Goal: Answer question/provide support

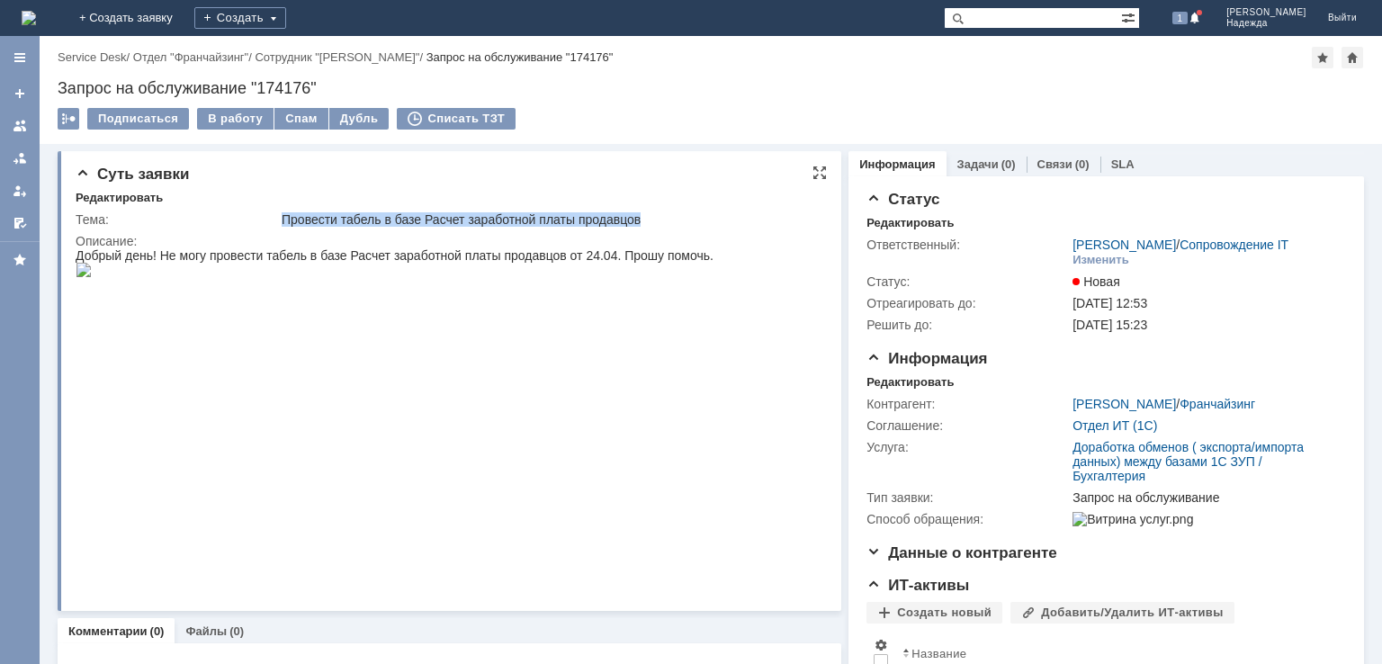
drag, startPoint x: 281, startPoint y: 214, endPoint x: 713, endPoint y: 223, distance: 432.8
click at [713, 223] on div "Провести табель в базе Расчет заработной платы продавцов" at bounding box center [549, 219] width 534 height 14
copy div "Провести табель в базе Расчет заработной платы продавцов"
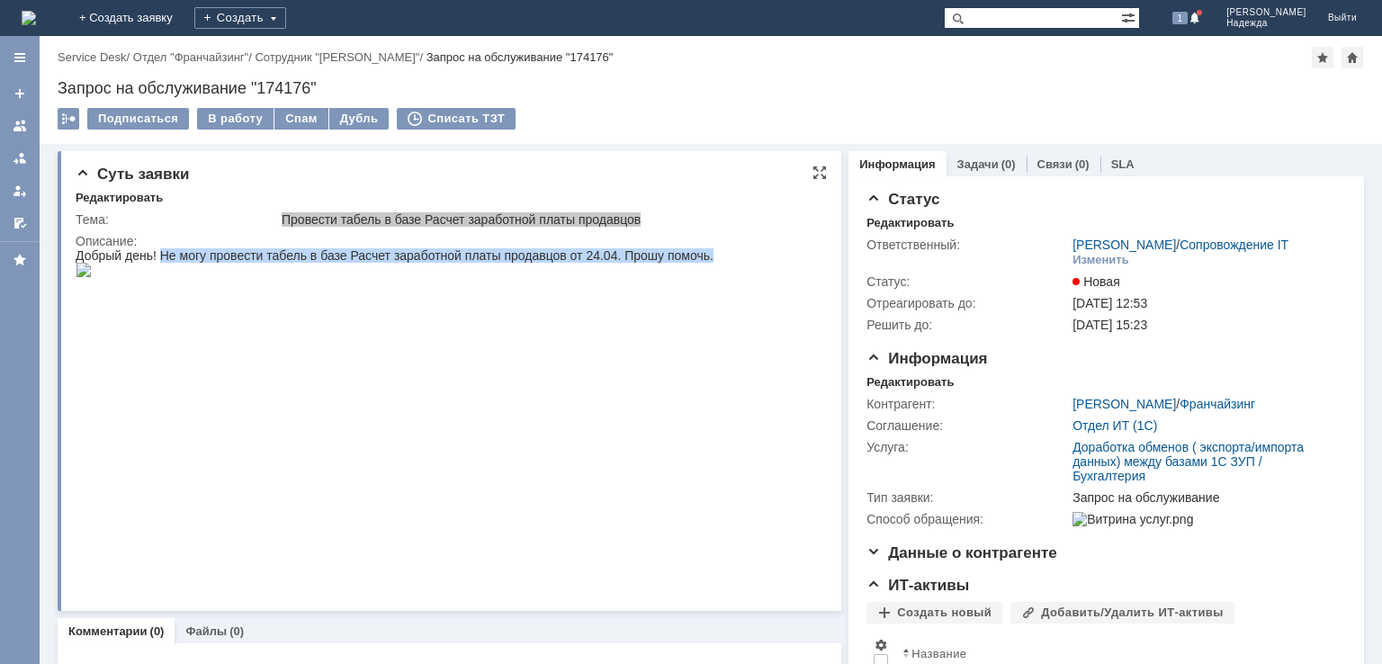
drag, startPoint x: 161, startPoint y: 261, endPoint x: 588, endPoint y: 447, distance: 466.1
click at [588, 280] on body "Добрый день! Не могу провести табель в базе Расчет заработной платы продавцов о…" at bounding box center [395, 263] width 638 height 31
copy div "Не могу провести табель в базе Расчет заработной платы продавцов от 24.04. Прош…"
click at [92, 277] on img at bounding box center [84, 270] width 16 height 14
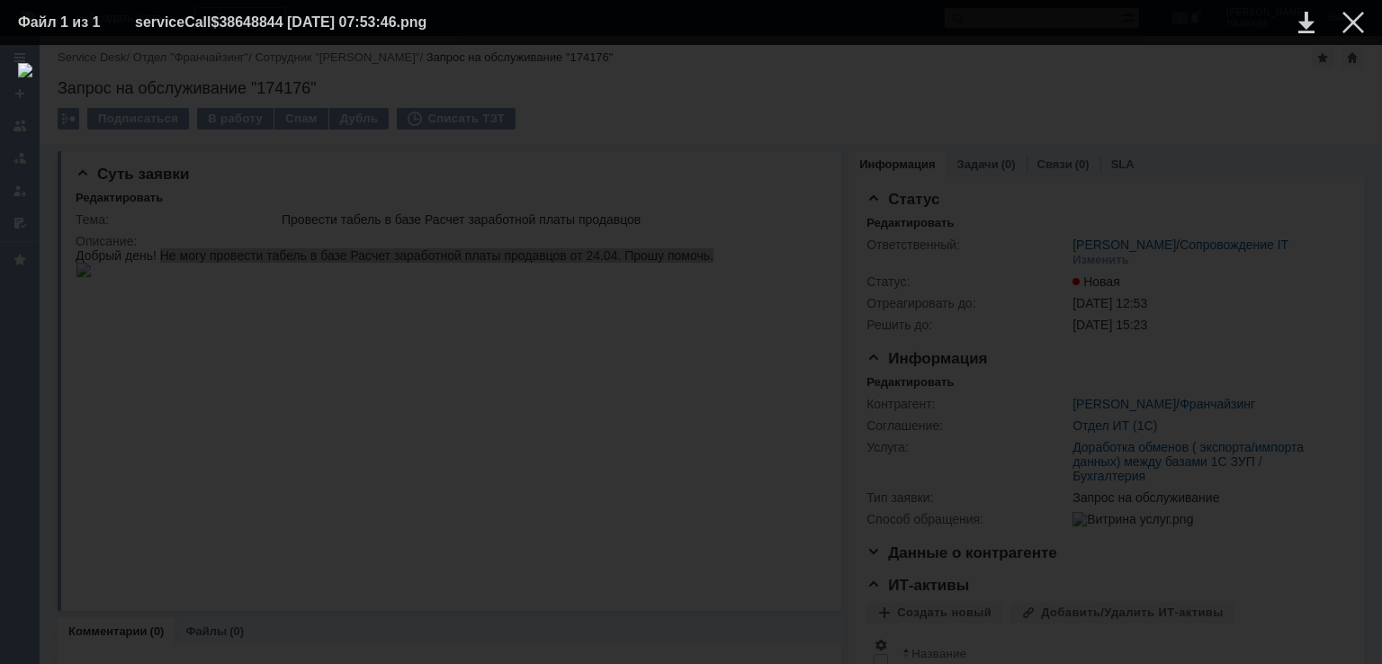
click at [1087, 390] on div at bounding box center [691, 354] width 1346 height 583
click at [1030, 435] on div at bounding box center [691, 354] width 1346 height 583
click at [1353, 25] on div at bounding box center [1353, 23] width 22 height 22
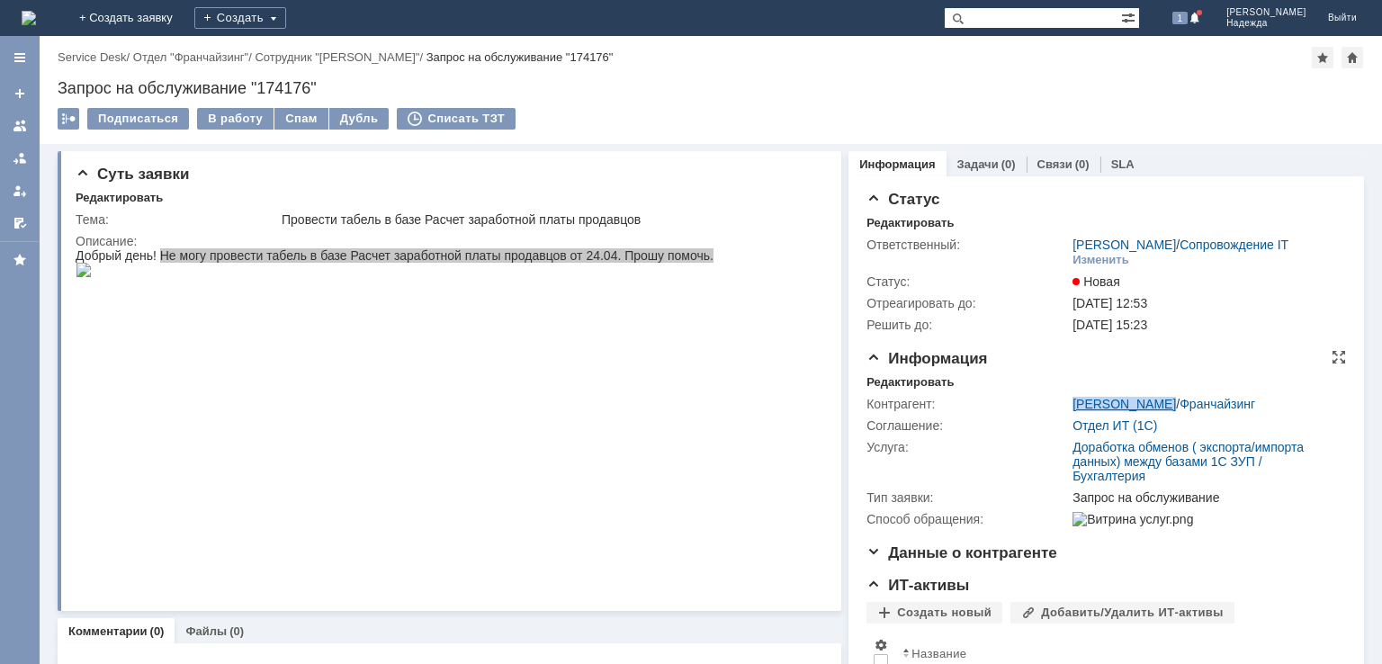
drag, startPoint x: 1054, startPoint y: 402, endPoint x: 1156, endPoint y: 404, distance: 101.7
click at [1156, 404] on tr "Контрагент: [PERSON_NAME] / Франчайзинг" at bounding box center [1103, 404] width 474 height 22
copy tr "[PERSON_NAME]"
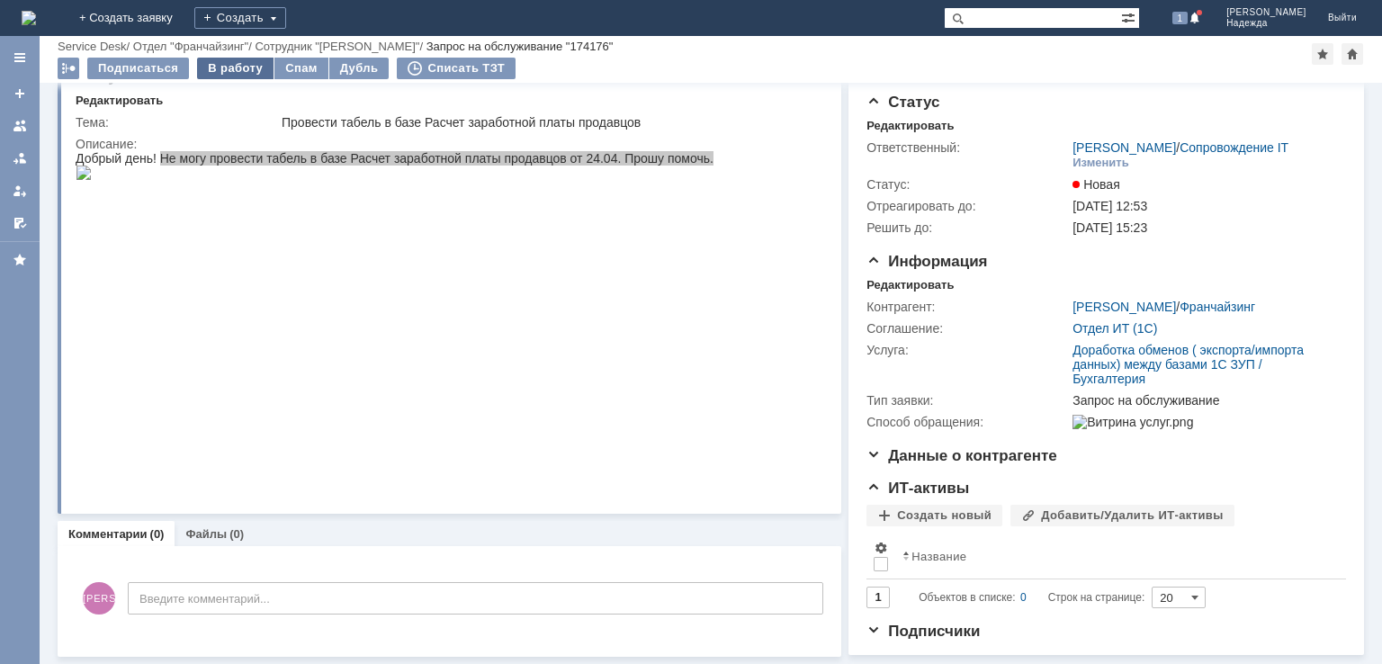
click at [238, 62] on div "В работу" at bounding box center [235, 69] width 76 height 22
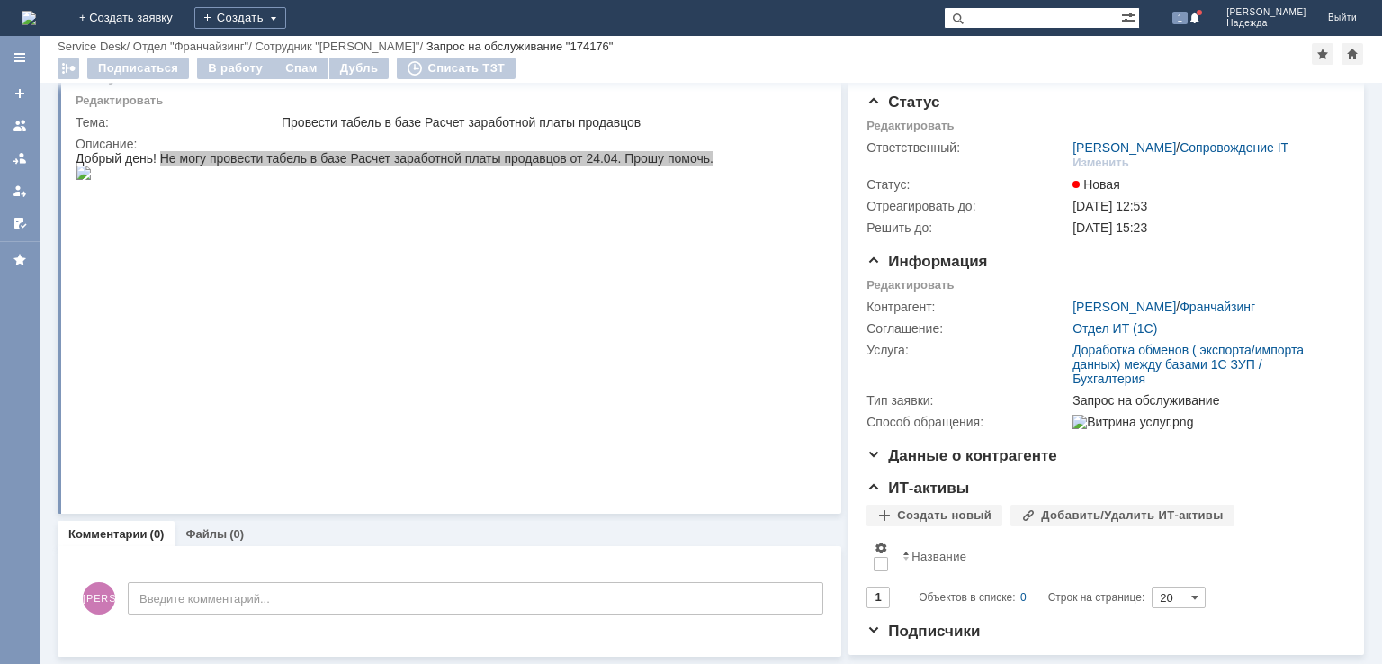
scroll to position [60, 0]
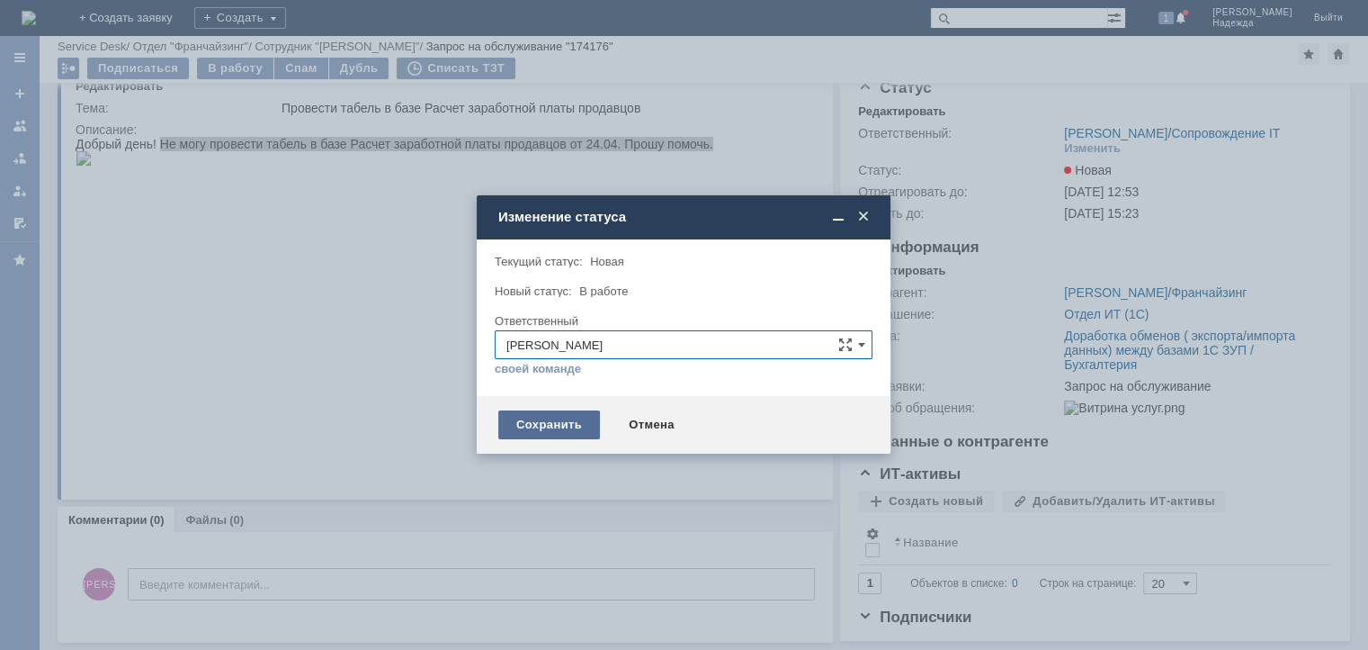
click at [555, 422] on div "Сохранить" at bounding box center [549, 424] width 102 height 29
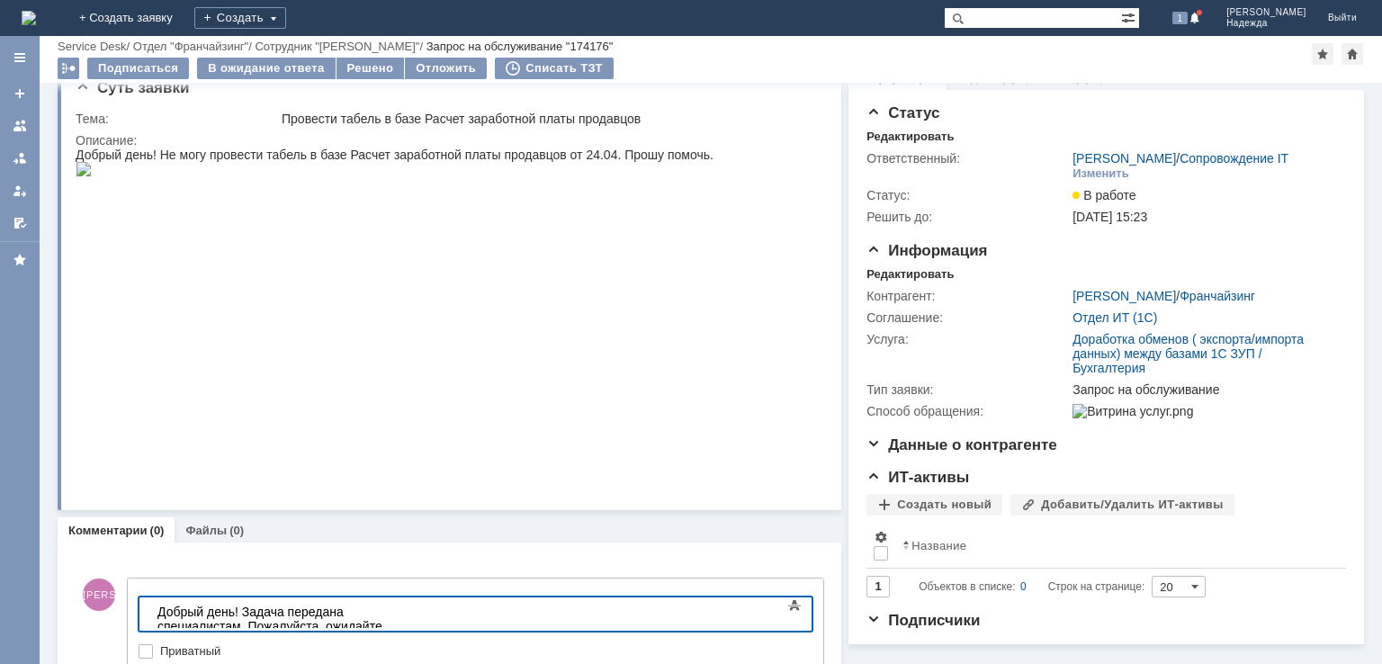
scroll to position [116, 0]
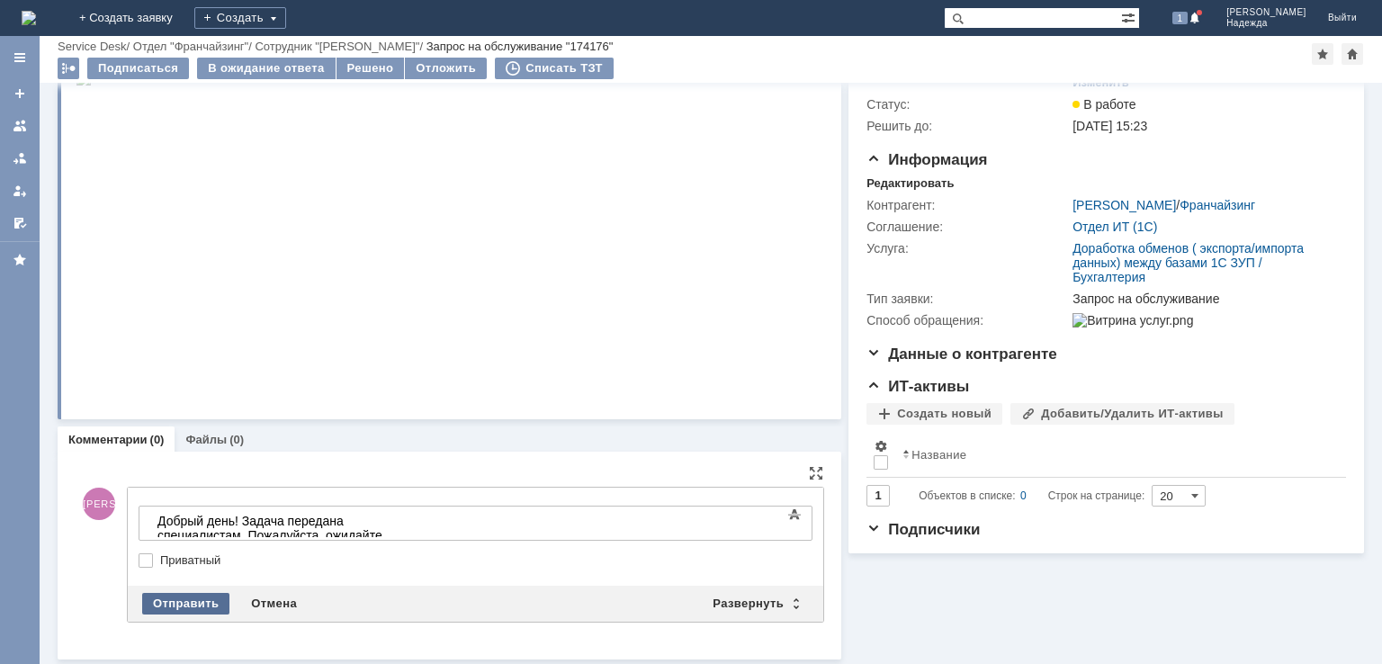
click at [177, 600] on div "Отправить" at bounding box center [185, 604] width 87 height 22
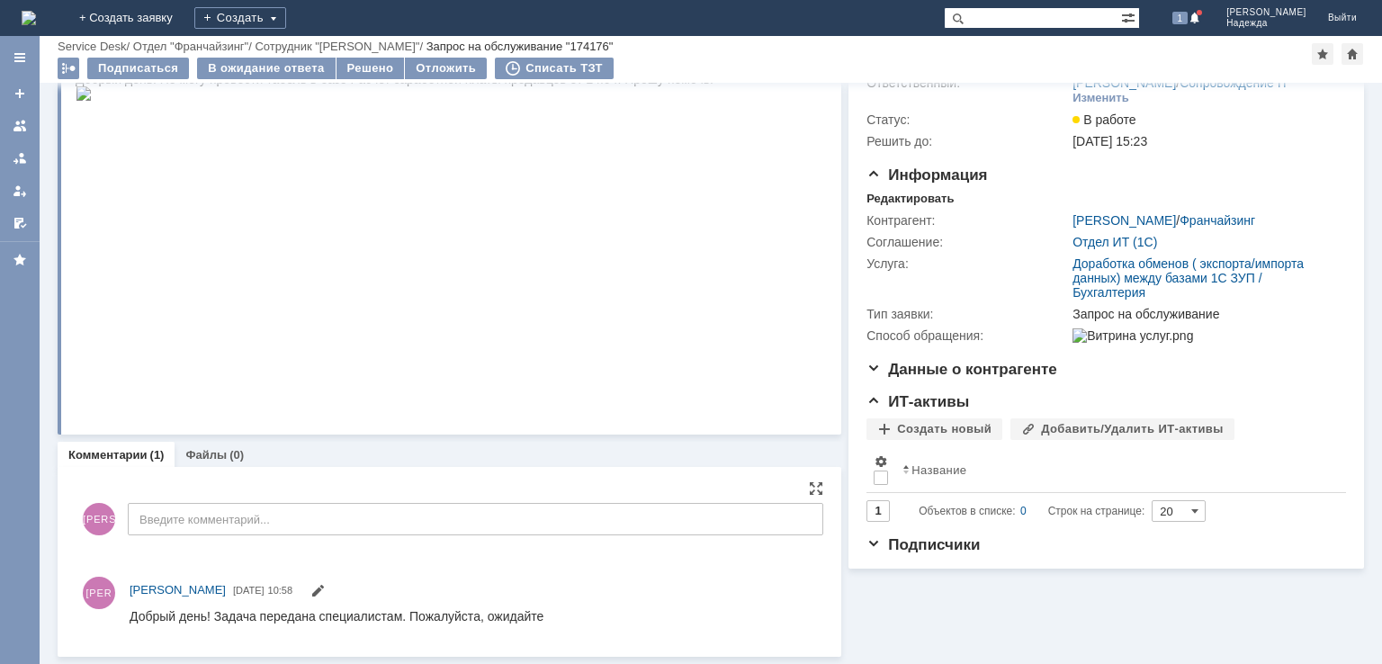
scroll to position [0, 0]
